Goal: Transaction & Acquisition: Purchase product/service

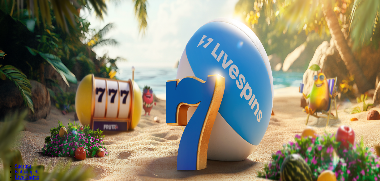
click at [5, 145] on span "minus icon" at bounding box center [5, 145] width 0 height 0
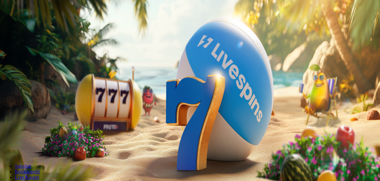
click at [5, 145] on span "minus icon" at bounding box center [5, 145] width 0 height 0
type input "**"
click at [35, 147] on button "Talleta ja pelaa" at bounding box center [18, 150] width 32 height 6
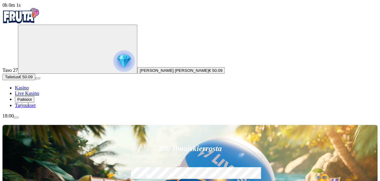
scroll to position [64, 0]
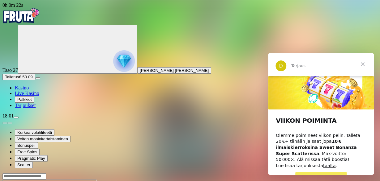
scroll to position [10, 0]
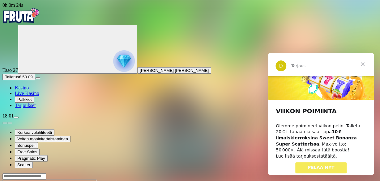
click at [363, 62] on span "Sulje" at bounding box center [362, 64] width 22 height 22
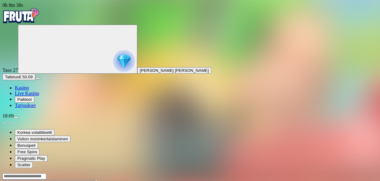
click at [40, 15] on img "Primary" at bounding box center [20, 15] width 37 height 15
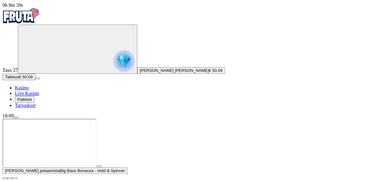
drag, startPoint x: 44, startPoint y: 20, endPoint x: 207, endPoint y: 120, distance: 191.8
click at [40, 19] on img "Primary" at bounding box center [20, 15] width 37 height 15
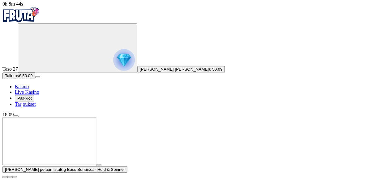
scroll to position [64, 0]
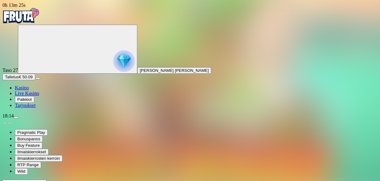
click at [32, 102] on span "Palkkiot" at bounding box center [24, 99] width 15 height 5
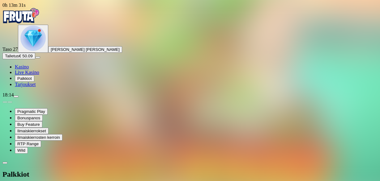
scroll to position [94, 0]
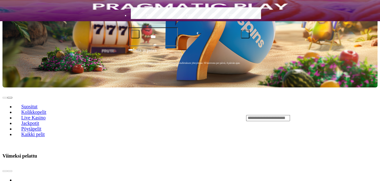
scroll to position [193, 0]
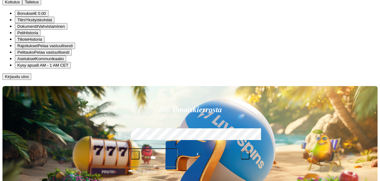
click at [34, 55] on span "Pelitauko" at bounding box center [25, 52] width 17 height 5
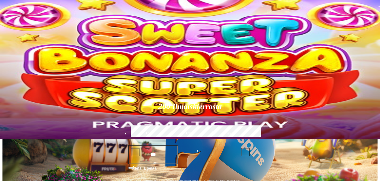
scroll to position [128, 0]
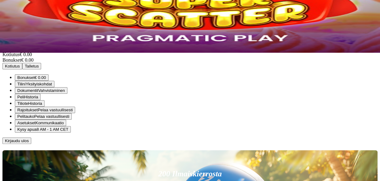
scroll to position [37, 0]
click at [29, 143] on span "Kirjaudu ulos" at bounding box center [17, 141] width 24 height 5
